Goal: Information Seeking & Learning: Learn about a topic

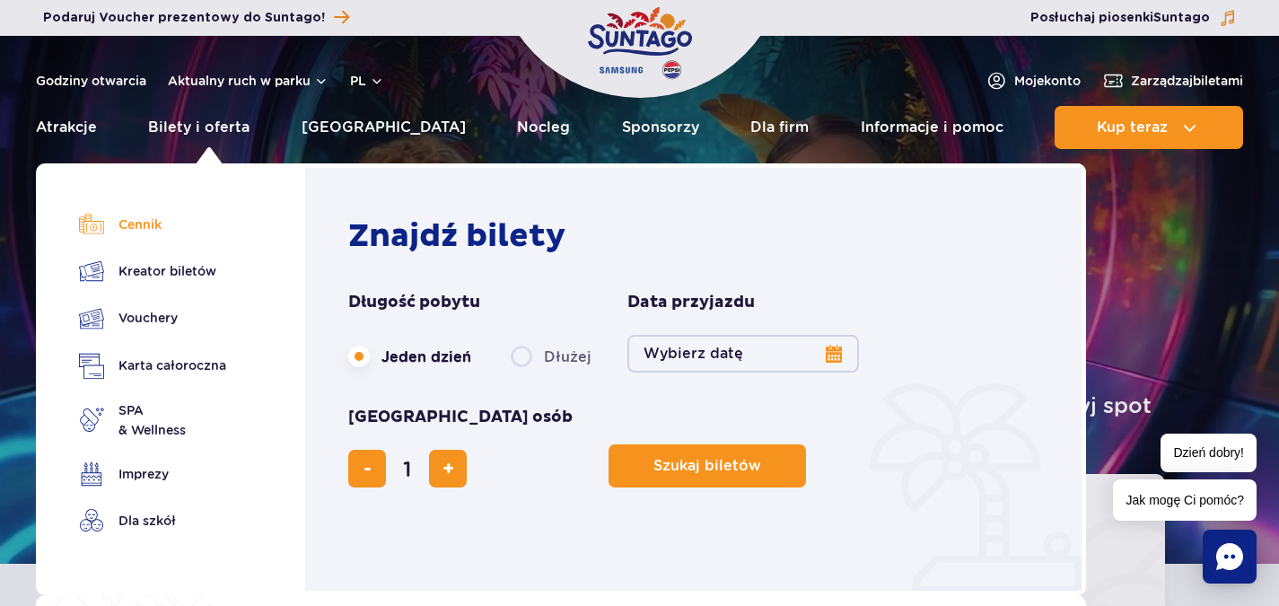
click at [156, 228] on link "Cennik" at bounding box center [152, 224] width 147 height 25
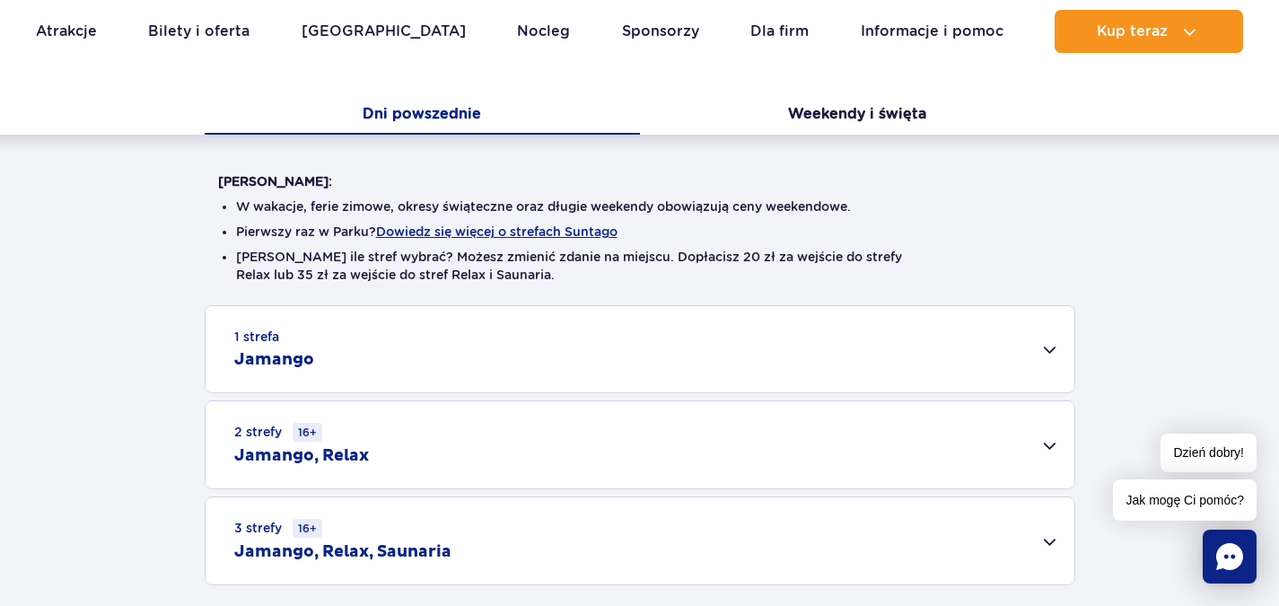
scroll to position [449, 0]
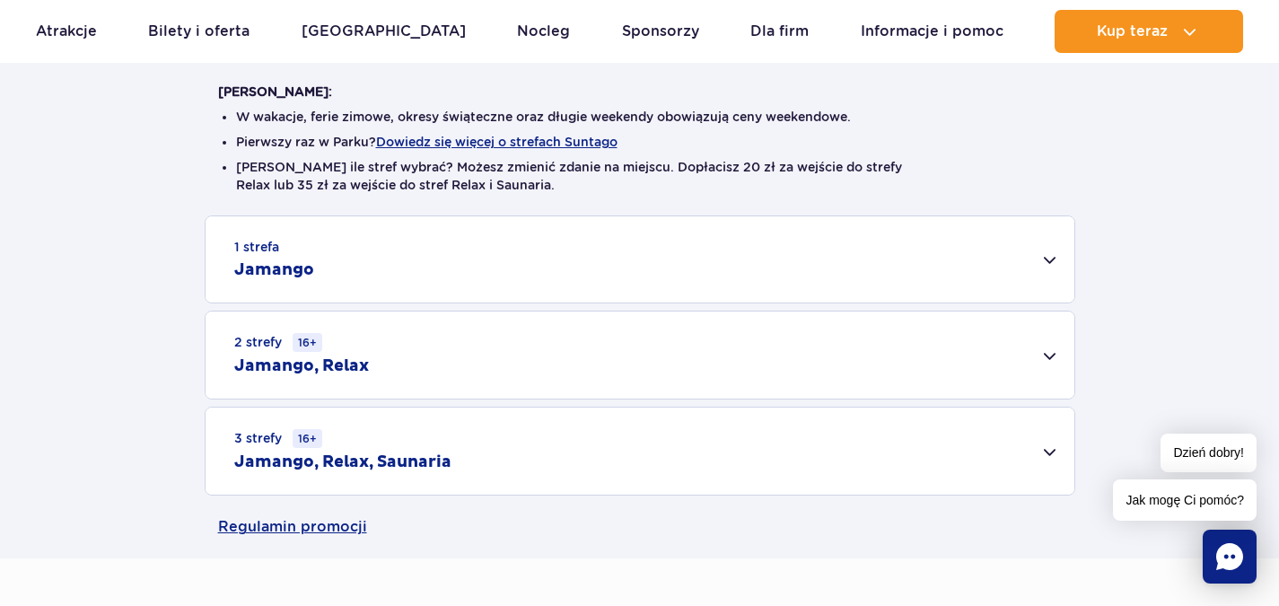
click at [560, 443] on div "3 strefy 16+ Jamango, Relax, Saunaria" at bounding box center [639, 450] width 869 height 87
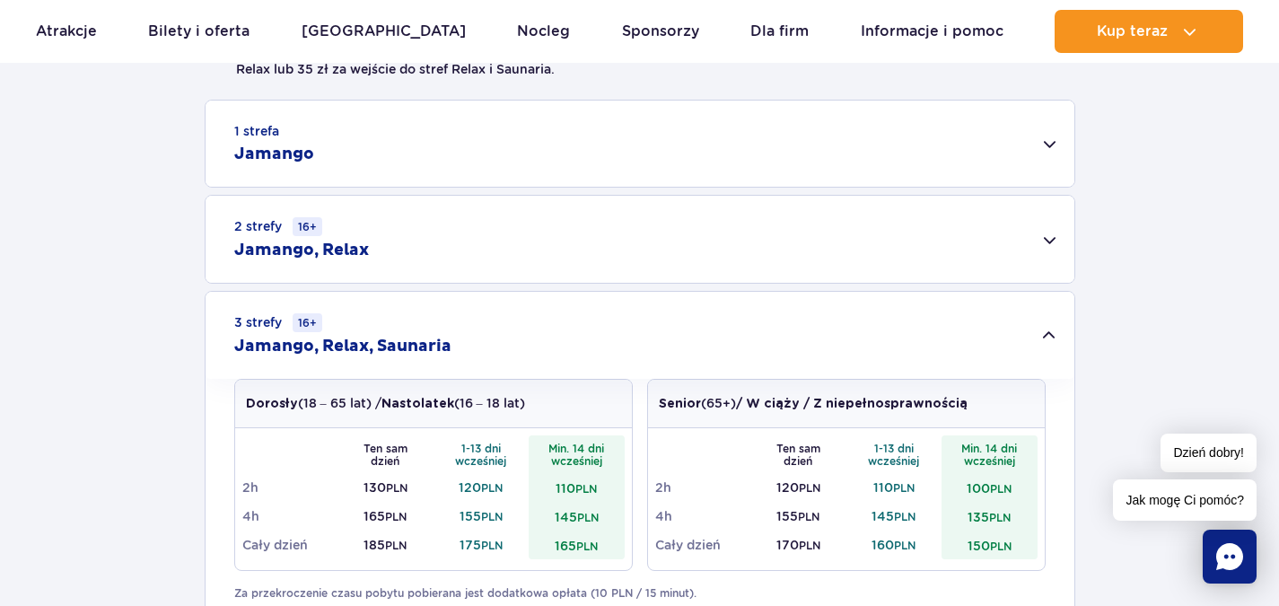
scroll to position [628, 0]
